Goal: Information Seeking & Learning: Learn about a topic

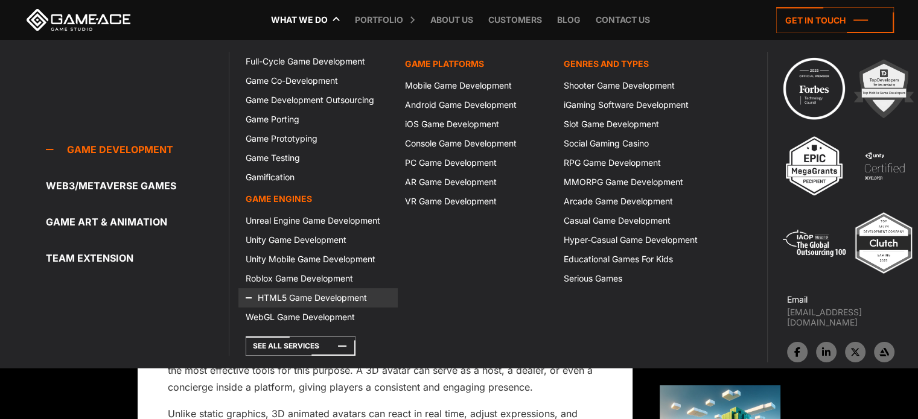
scroll to position [154, 0]
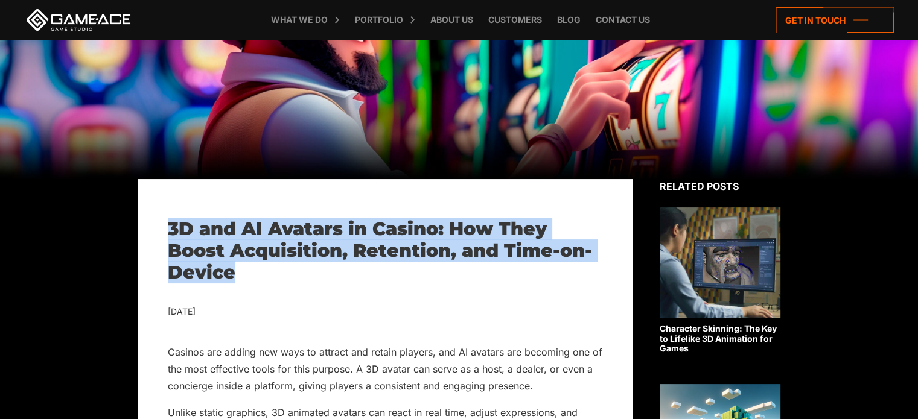
drag, startPoint x: 239, startPoint y: 275, endPoint x: 163, endPoint y: 225, distance: 90.7
copy h1 "3D and AI Avatars in Casino: How They Boost Acquisition, Retention, and Time-on…"
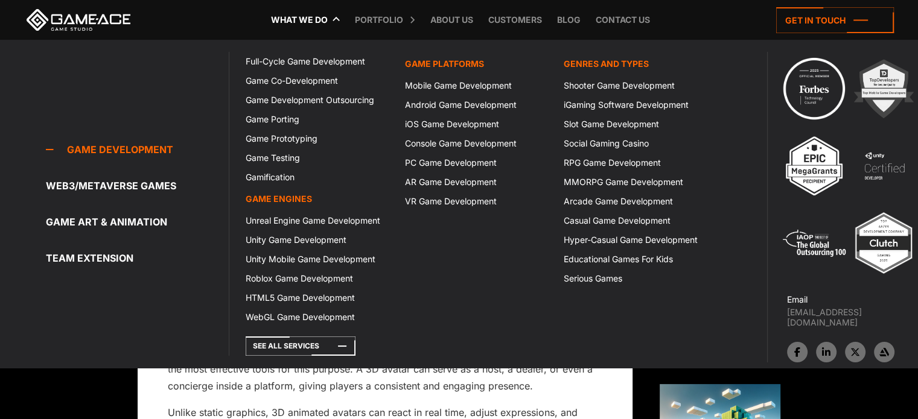
copy h1 "3D and AI Avatars in Casino: How They Boost Acquisition, Retention, and Time-on…"
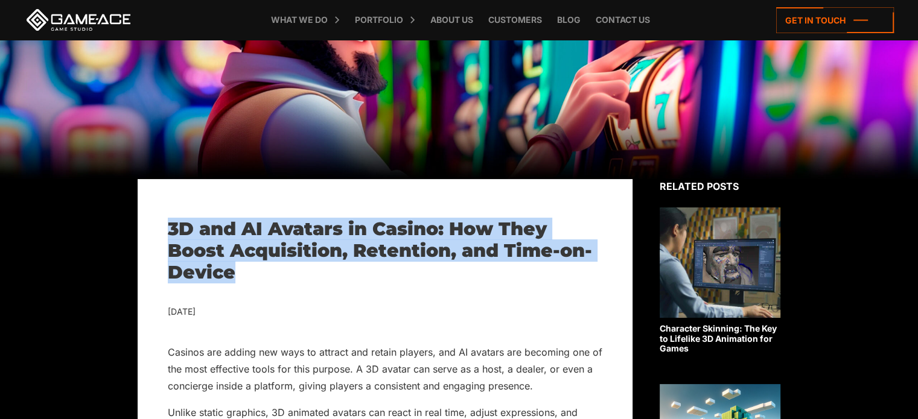
scroll to position [0, 0]
